Goal: Task Accomplishment & Management: Manage account settings

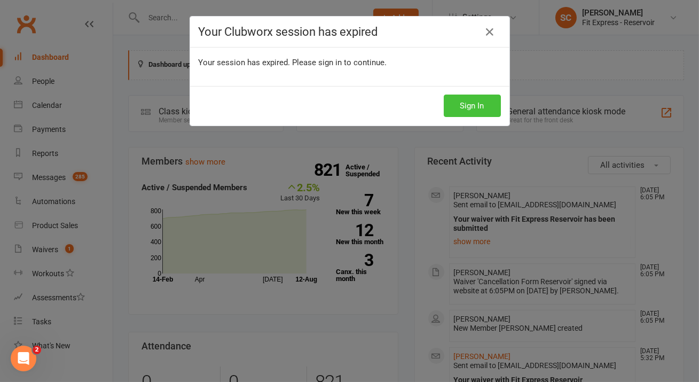
click at [463, 111] on button "Sign In" at bounding box center [472, 106] width 57 height 22
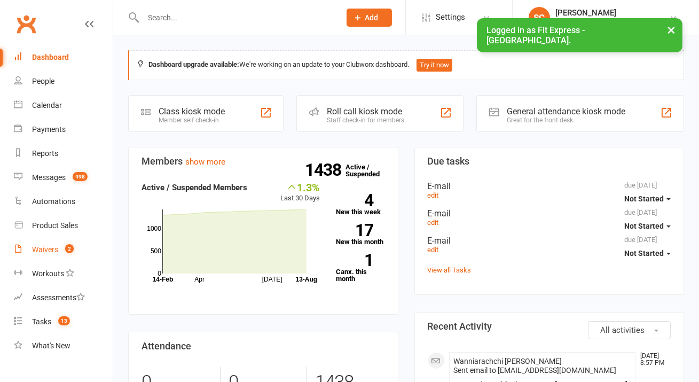
click at [53, 253] on div "Waivers" at bounding box center [45, 249] width 26 height 9
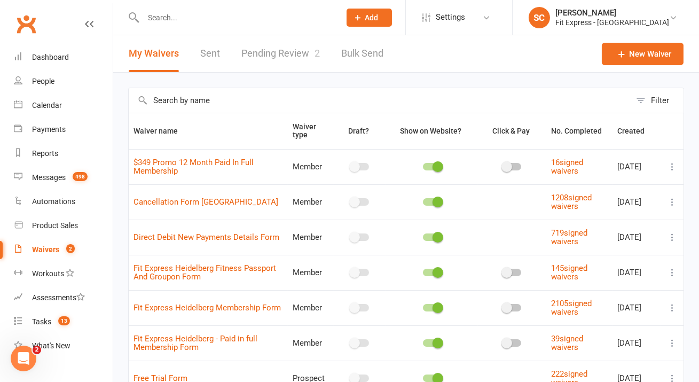
click at [49, 247] on div "Waivers" at bounding box center [45, 249] width 27 height 9
click at [272, 58] on link "Pending Review 2" at bounding box center [281, 53] width 79 height 37
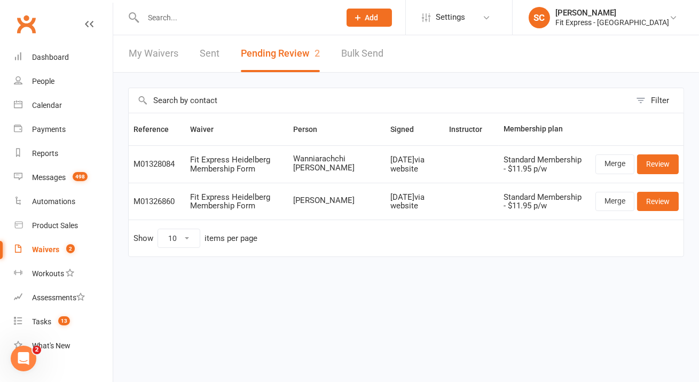
drag, startPoint x: 272, startPoint y: 58, endPoint x: 290, endPoint y: 77, distance: 26.9
click at [290, 76] on section "My Waivers Sent Pending Review 2 Bulk Send Filter Reference Waiver Person Signe…" at bounding box center [406, 161] width 586 height 252
